Goal: Navigation & Orientation: Find specific page/section

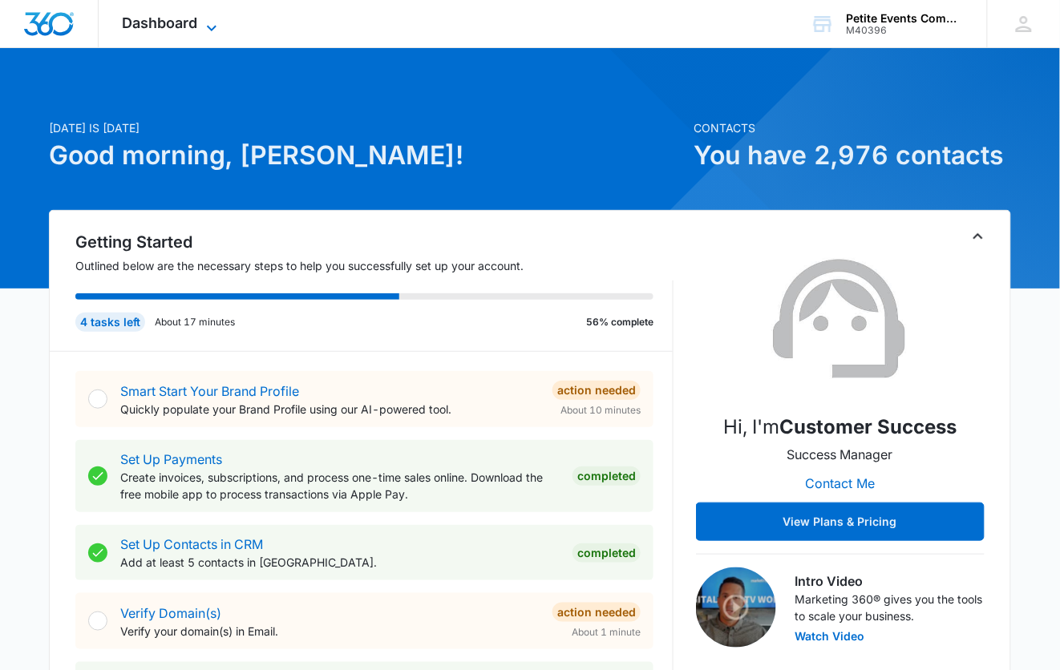
click at [182, 20] on span "Dashboard" at bounding box center [160, 22] width 75 height 17
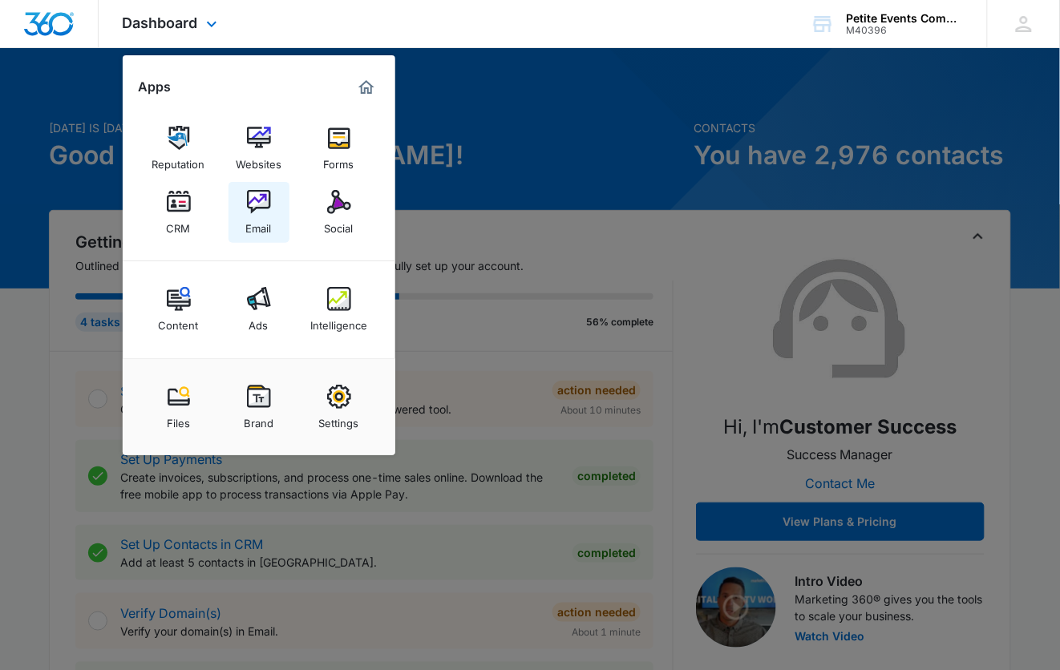
click at [255, 198] on img at bounding box center [259, 202] width 24 height 24
